Goal: Transaction & Acquisition: Purchase product/service

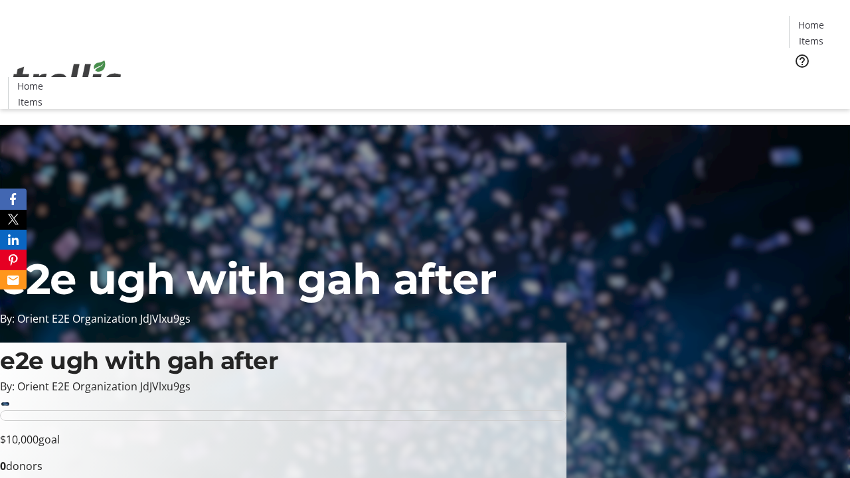
click at [800, 77] on span "Tickets" at bounding box center [816, 84] width 32 height 14
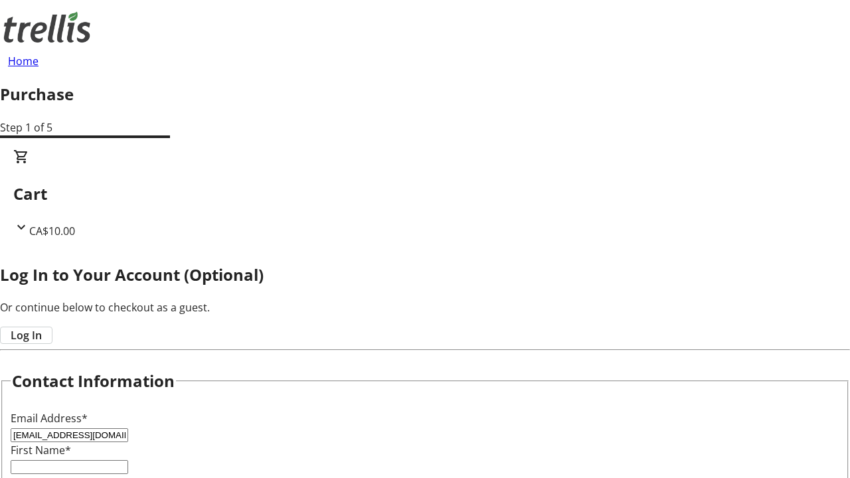
type input "[EMAIL_ADDRESS][DOMAIN_NAME]"
type input "[PERSON_NAME]"
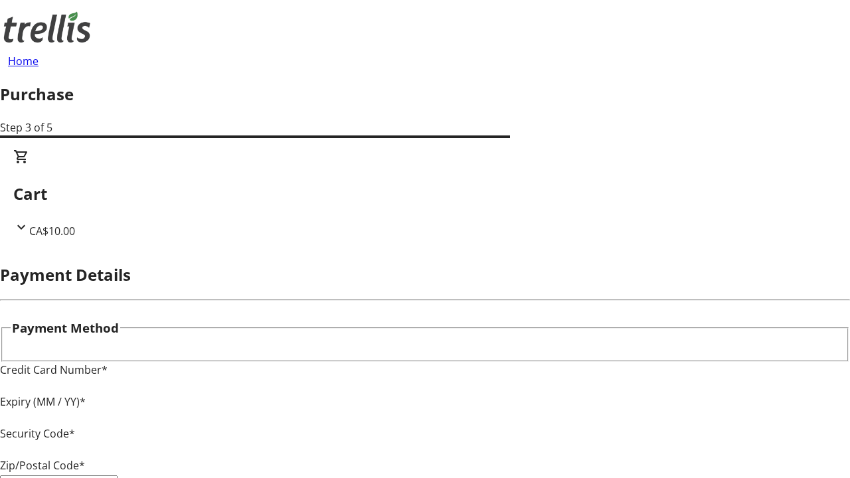
type input "V1Y 0C2"
